Goal: Task Accomplishment & Management: Manage account settings

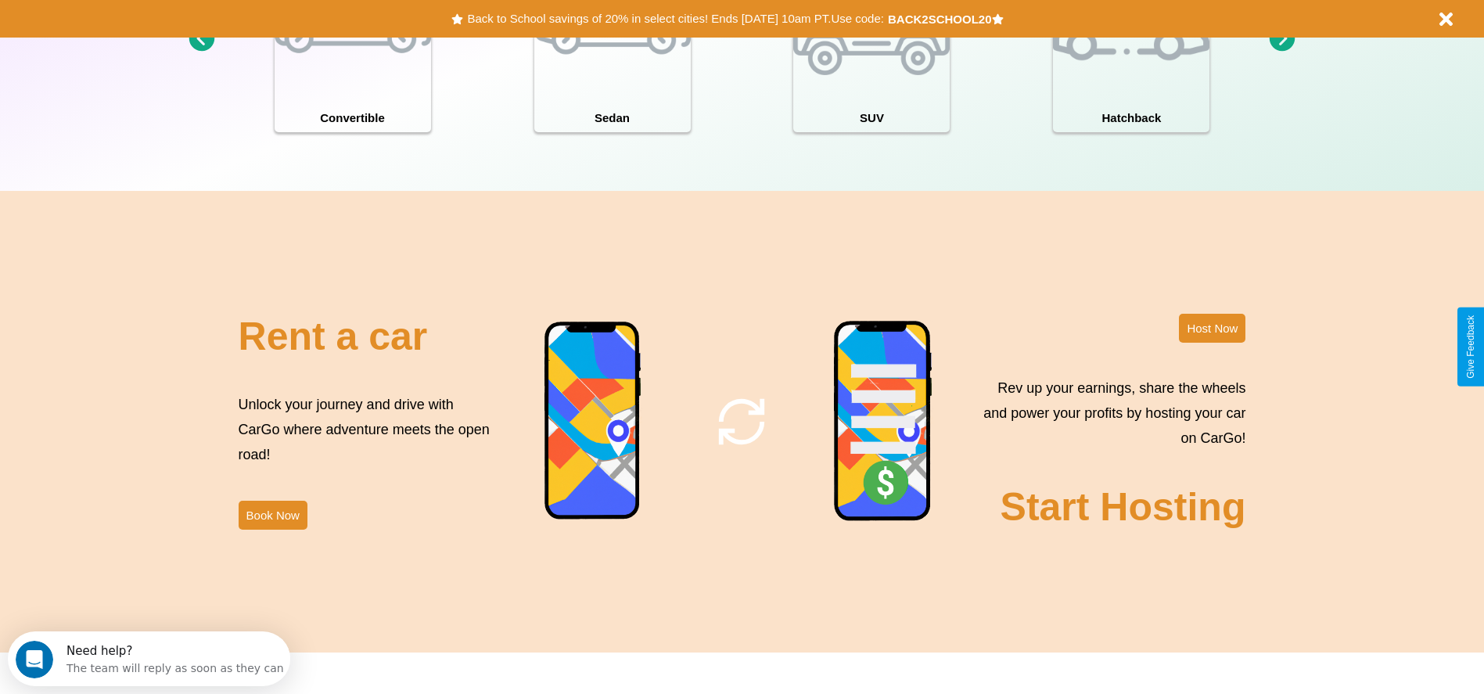
scroll to position [2244, 0]
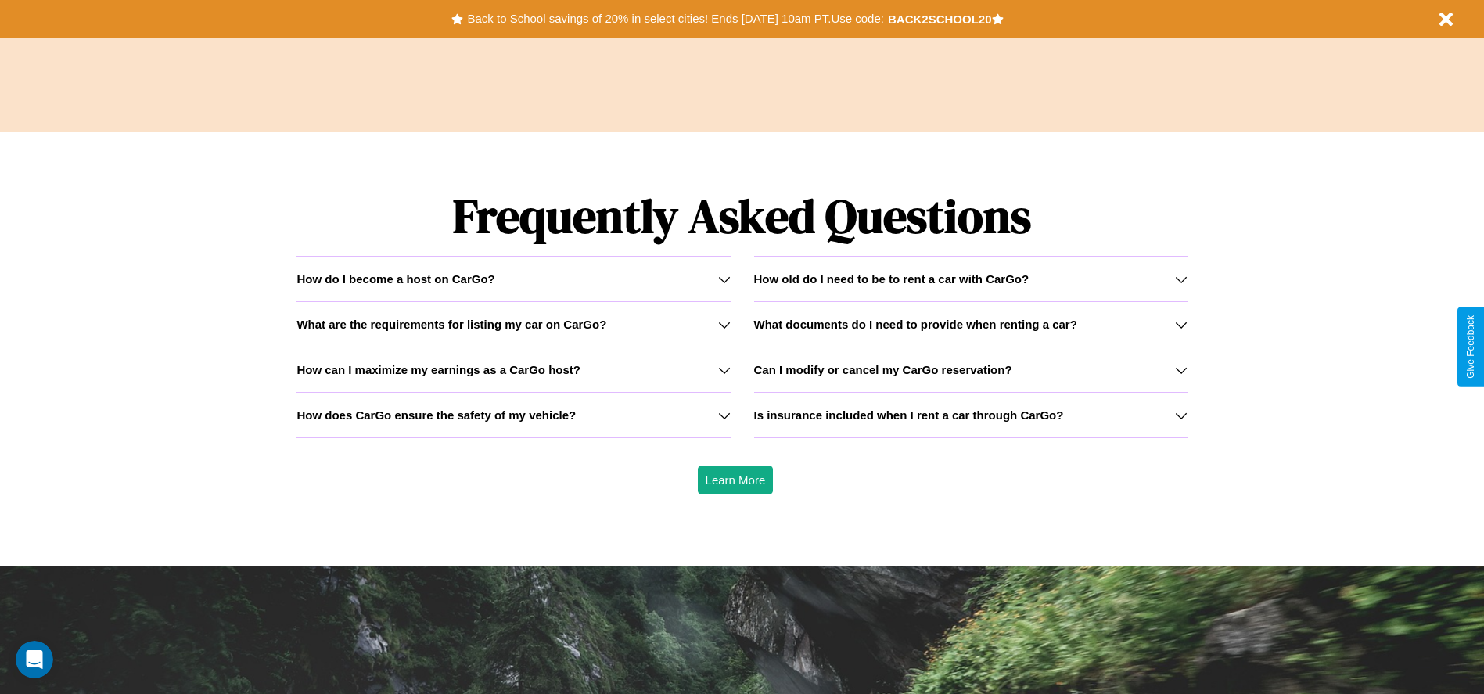
click at [513, 369] on h3 "How can I maximize my earnings as a CarGo host?" at bounding box center [438, 369] width 284 height 13
click at [1180, 415] on icon at bounding box center [1181, 415] width 13 height 13
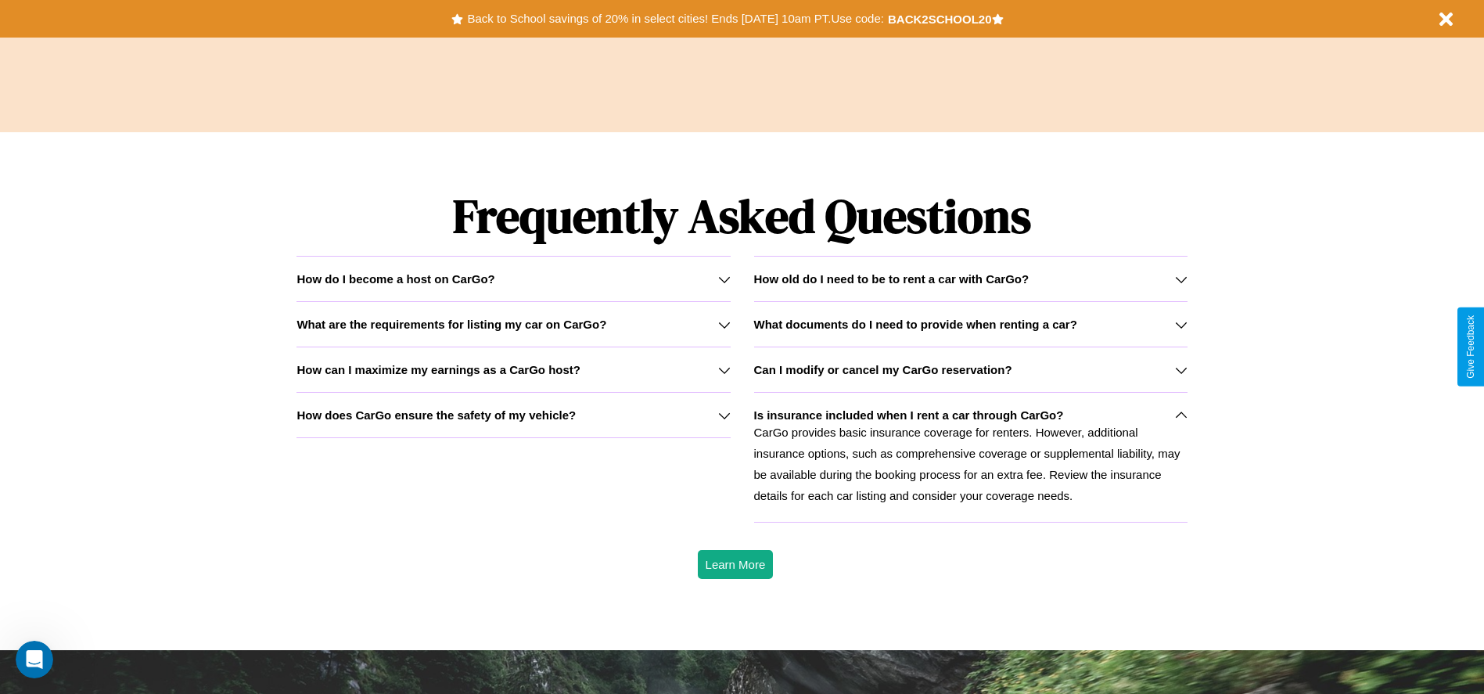
click at [513, 369] on h3 "How can I maximize my earnings as a CarGo host?" at bounding box center [438, 369] width 284 height 13
click at [970, 278] on h3 "How old do I need to be to rent a car with CarGo?" at bounding box center [891, 278] width 275 height 13
click at [1180, 415] on icon at bounding box center [1181, 415] width 13 height 13
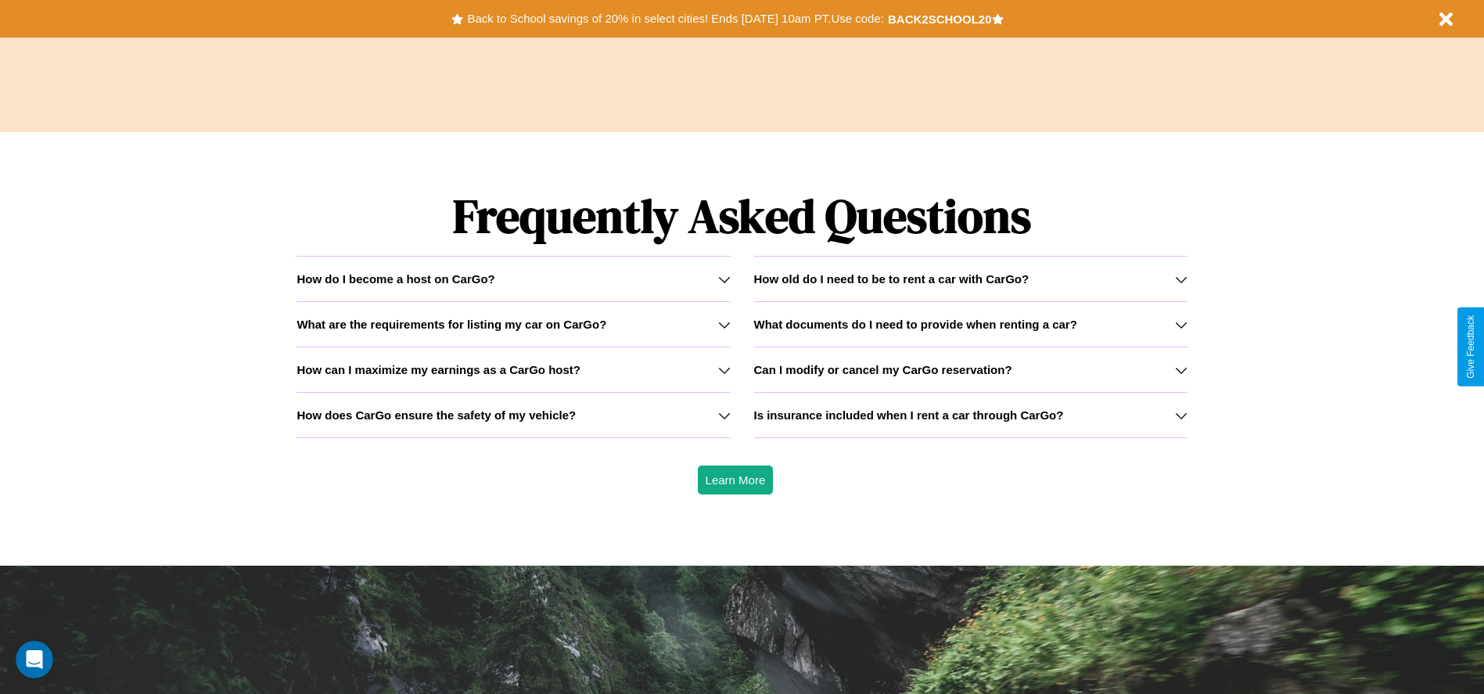
click at [724, 369] on icon at bounding box center [724, 370] width 13 height 13
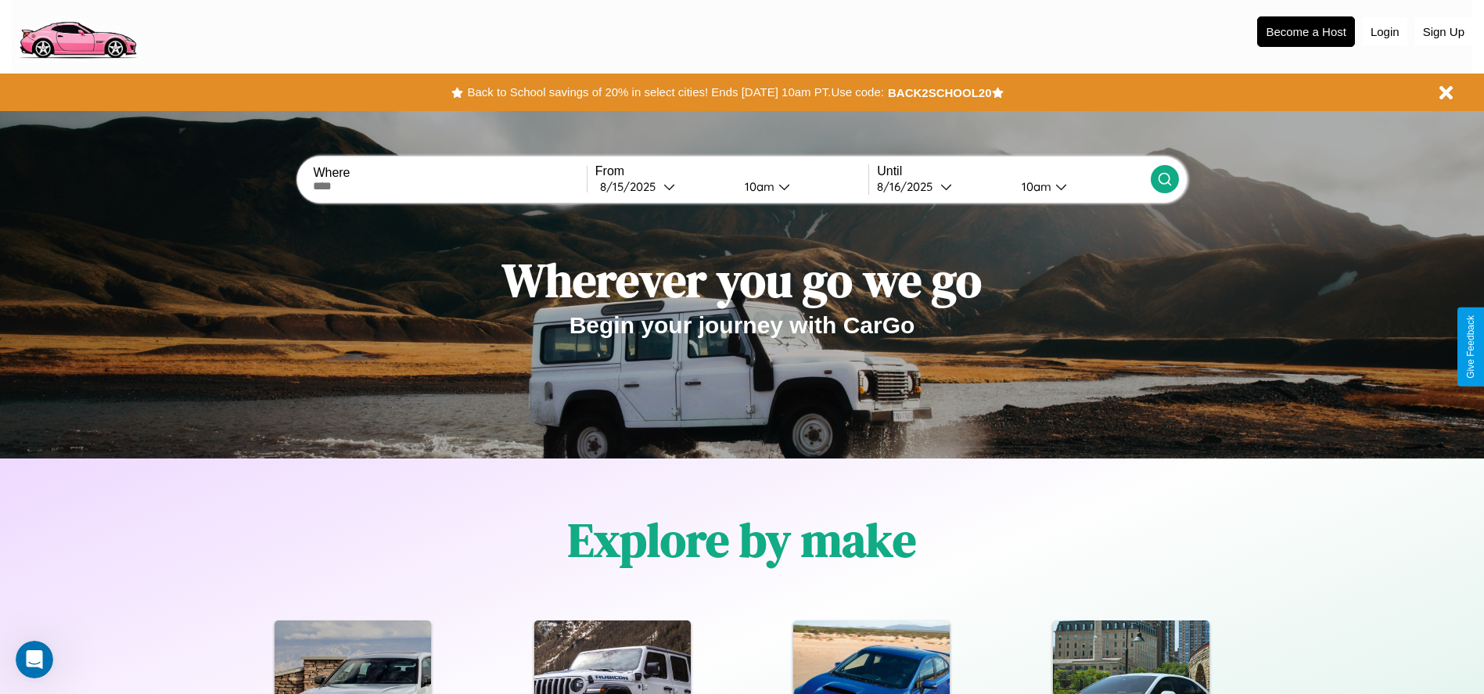
scroll to position [0, 0]
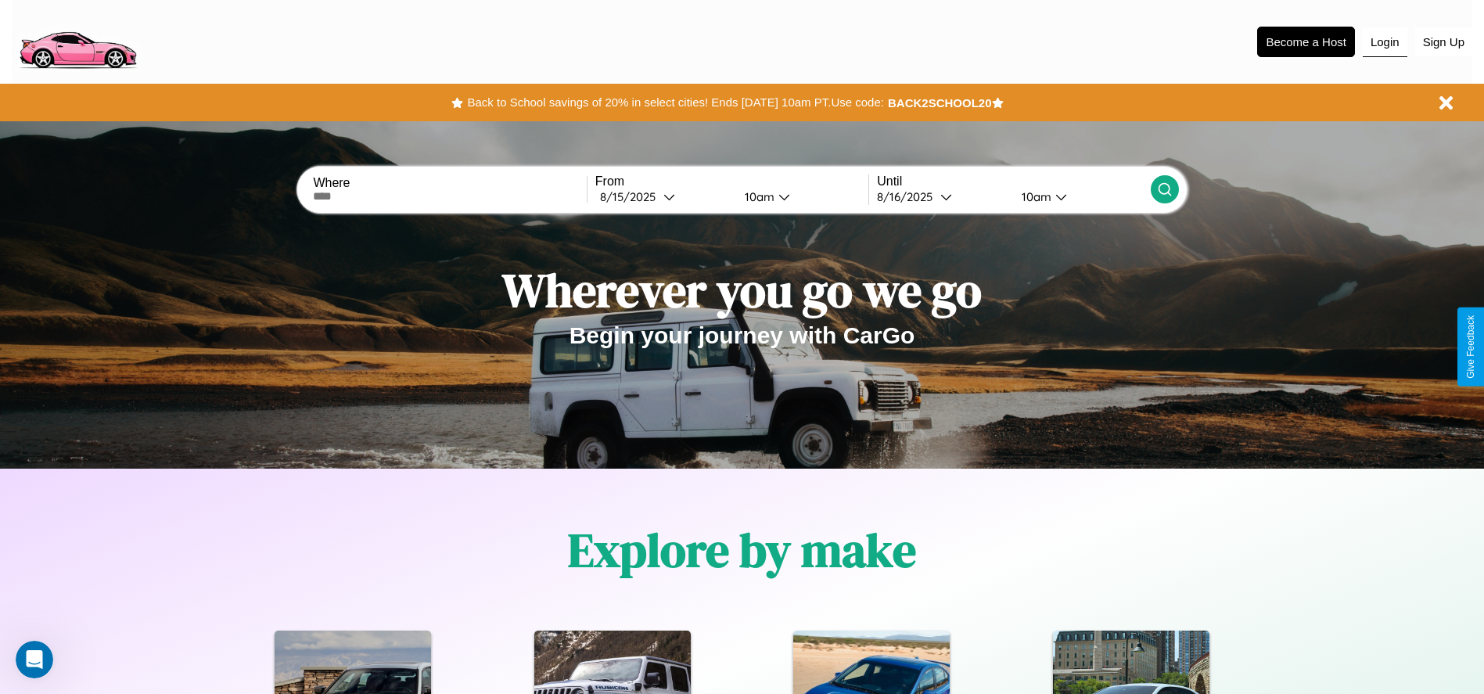
click at [1385, 41] on button "Login" at bounding box center [1385, 42] width 45 height 30
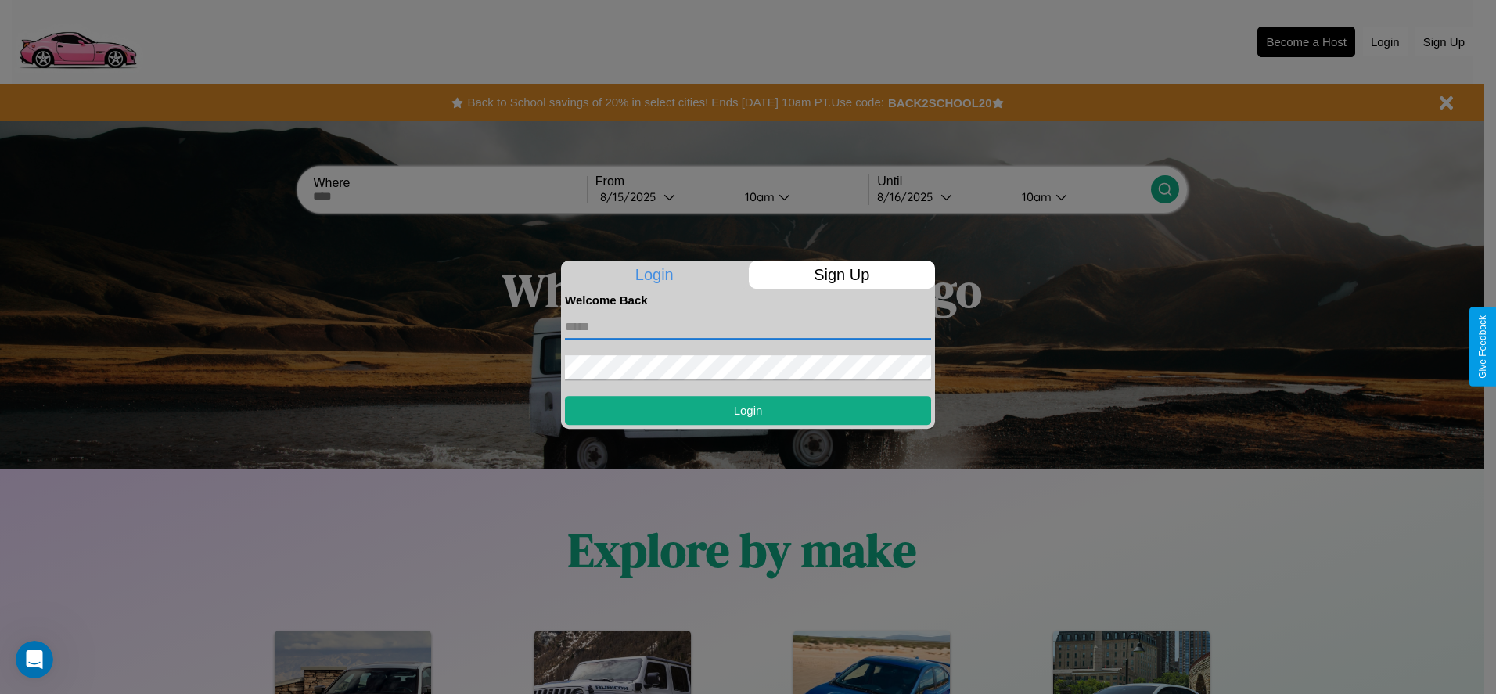
click at [748, 326] on input "text" at bounding box center [748, 326] width 366 height 25
type input "**********"
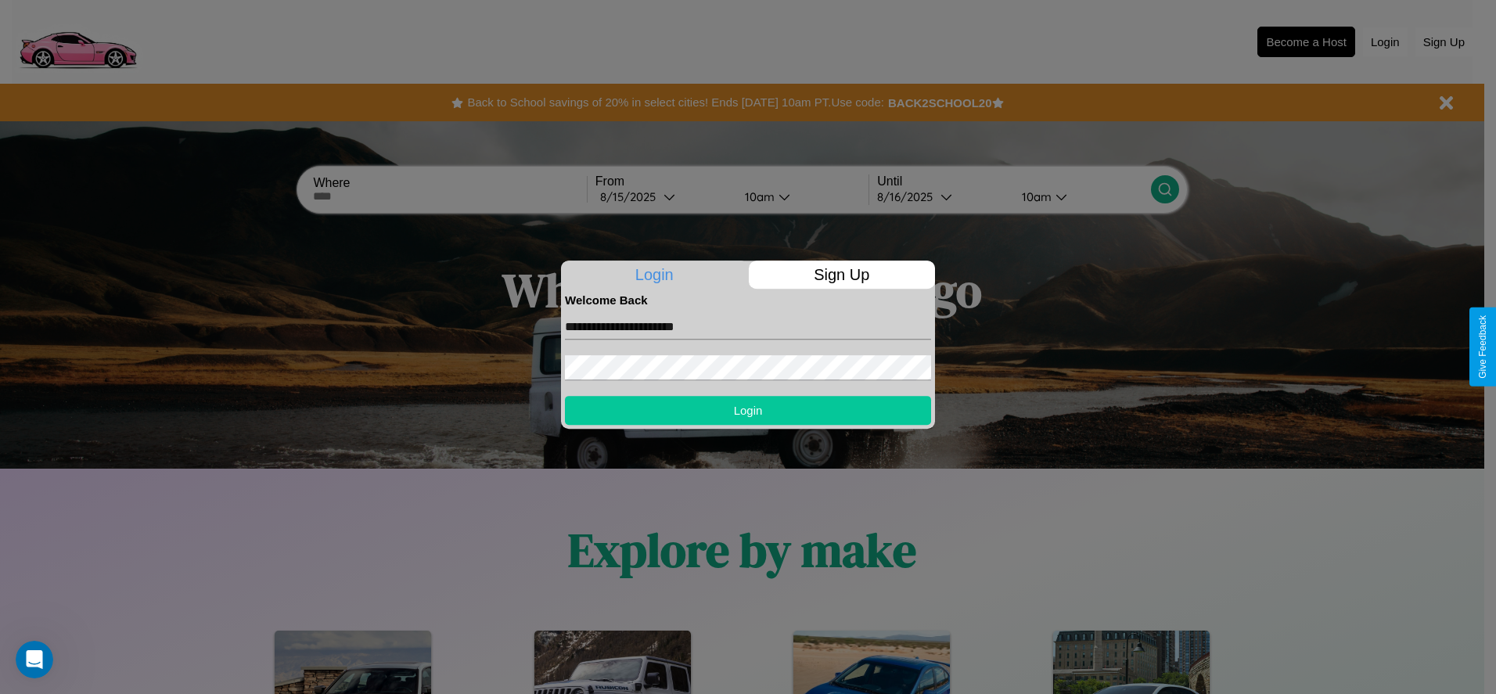
click at [748, 410] on button "Login" at bounding box center [748, 410] width 366 height 29
